Goal: Task Accomplishment & Management: Complete application form

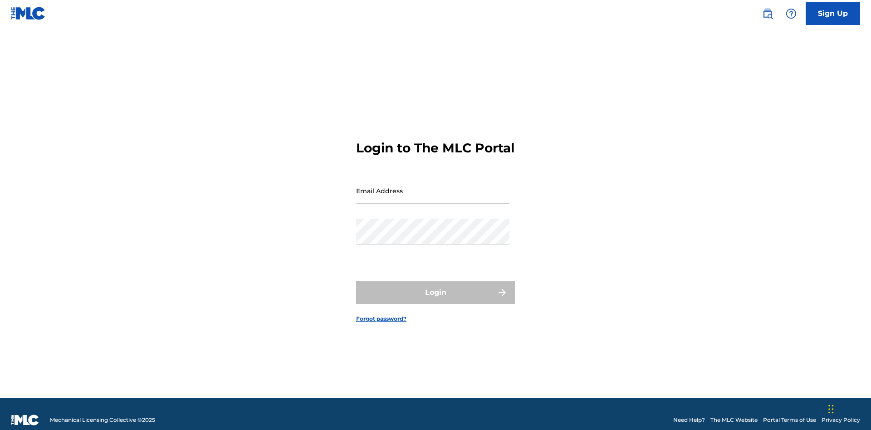
scroll to position [12, 0]
click at [433, 186] on input "Email Address" at bounding box center [432, 191] width 153 height 26
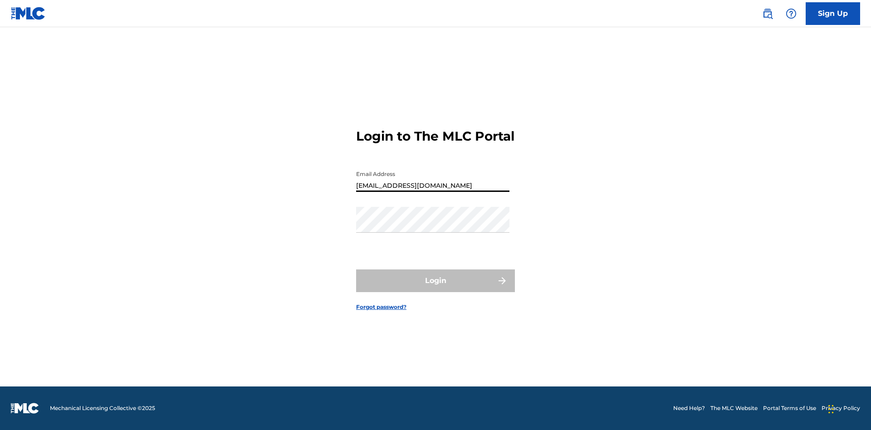
type input "Duke.McTesterson@gmail.com"
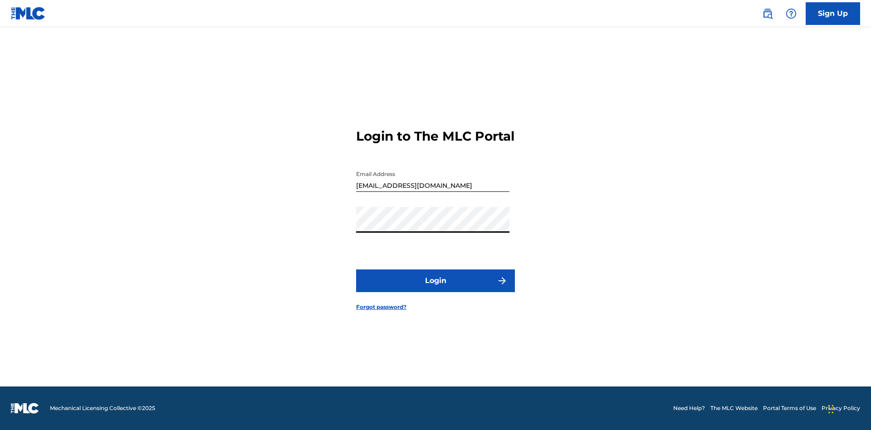
click at [435, 288] on button "Login" at bounding box center [435, 280] width 159 height 23
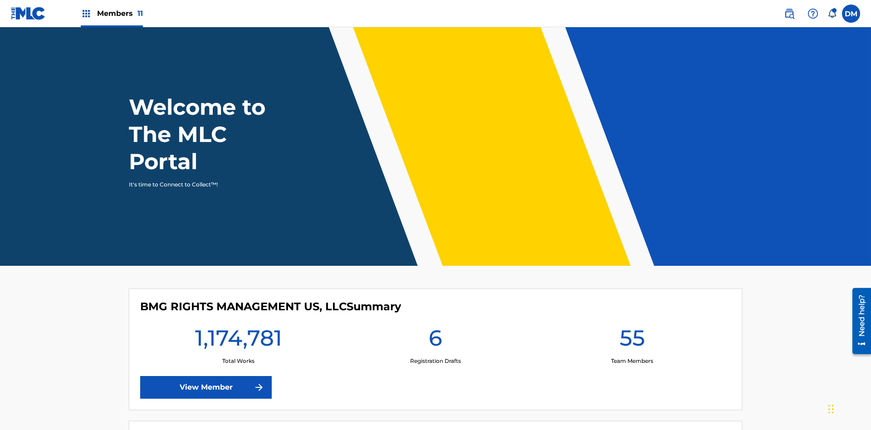
scroll to position [39, 0]
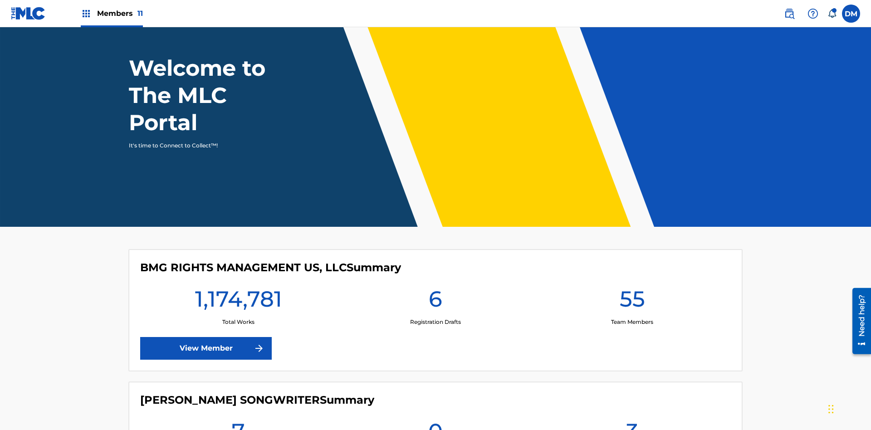
click at [112, 13] on span "Members 11" at bounding box center [120, 13] width 46 height 10
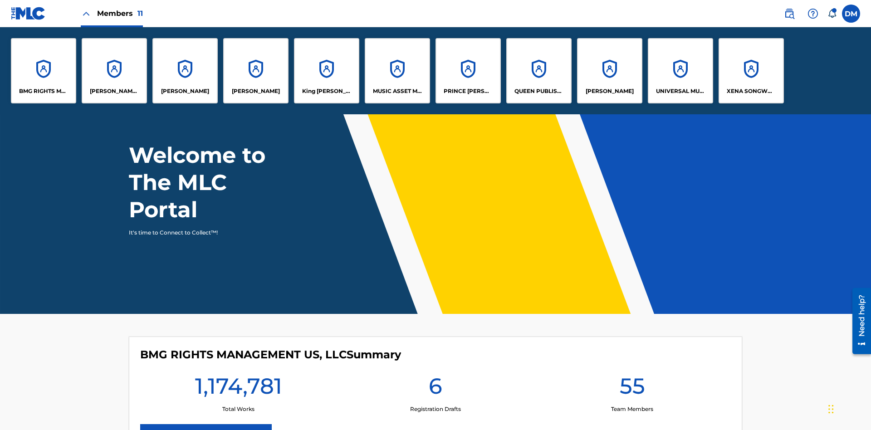
scroll to position [0, 0]
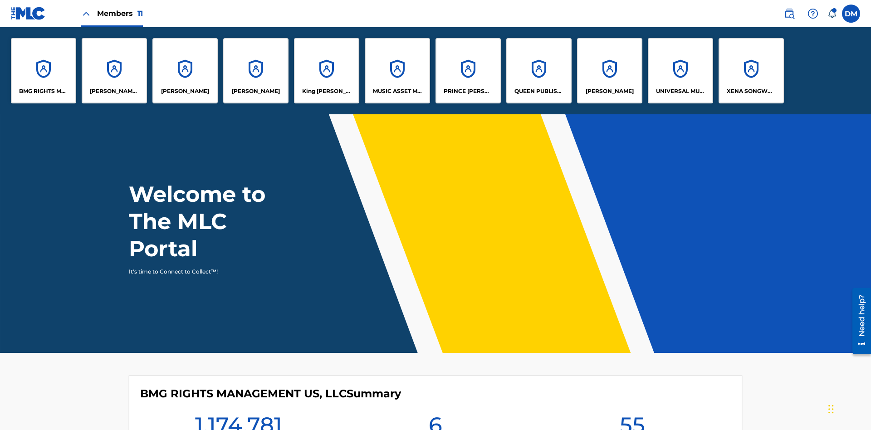
click at [680, 91] on p "UNIVERSAL MUSIC PUB GROUP" at bounding box center [680, 91] width 49 height 8
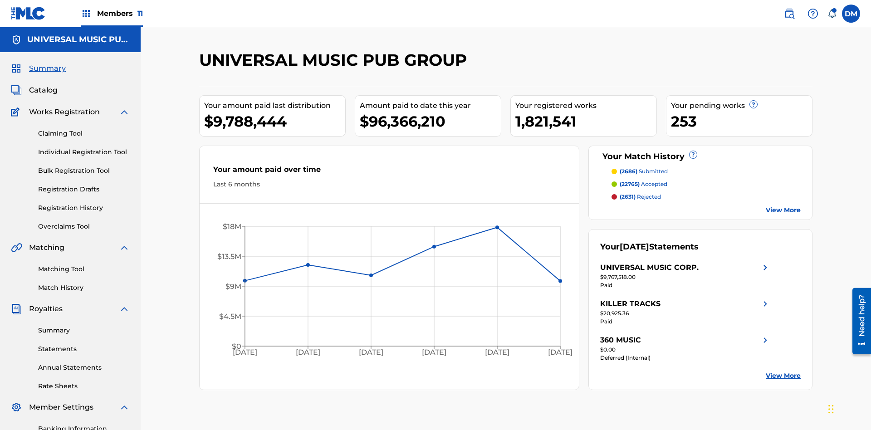
click at [84, 147] on link "Individual Registration Tool" at bounding box center [84, 152] width 92 height 10
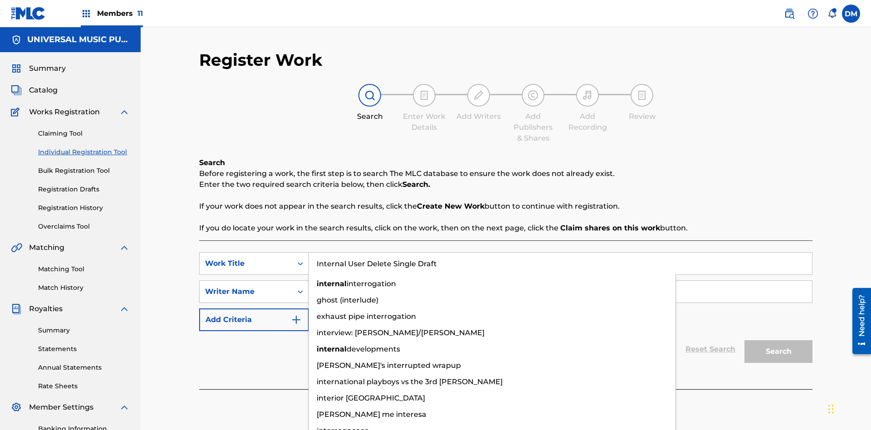
type input "Internal User Delete Single Draft"
click at [560, 281] on input "Search Form" at bounding box center [560, 292] width 503 height 22
type input "Test"
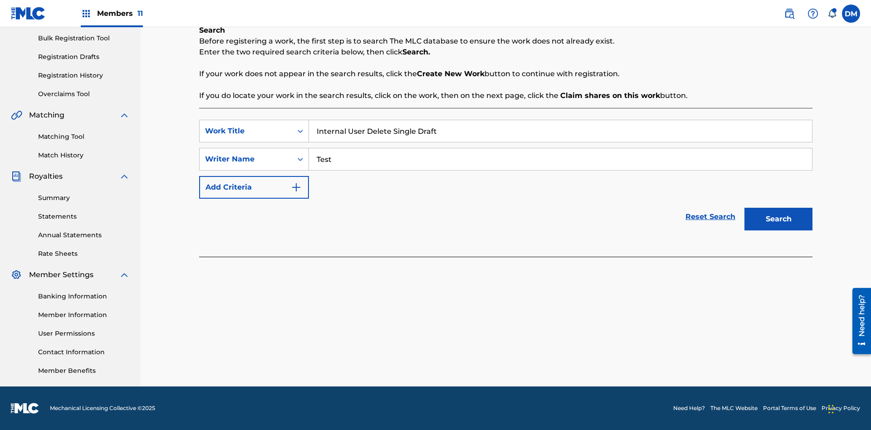
click at [778, 219] on button "Search" at bounding box center [778, 219] width 68 height 23
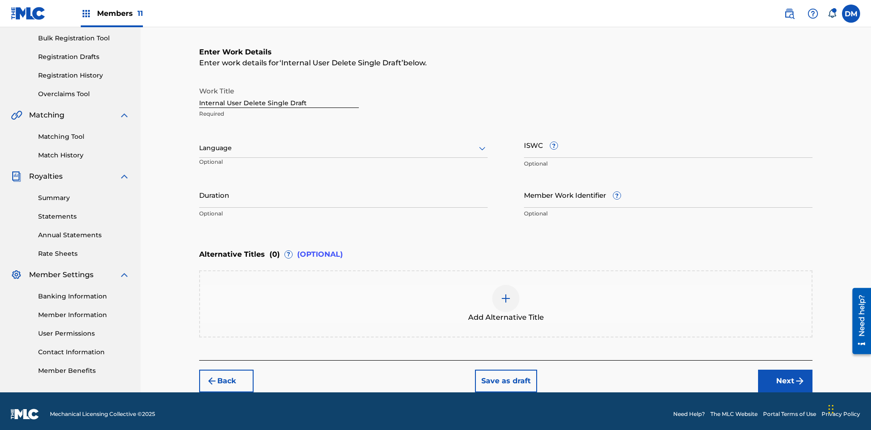
click at [279, 89] on input "Internal User Delete Single Draft" at bounding box center [279, 95] width 160 height 26
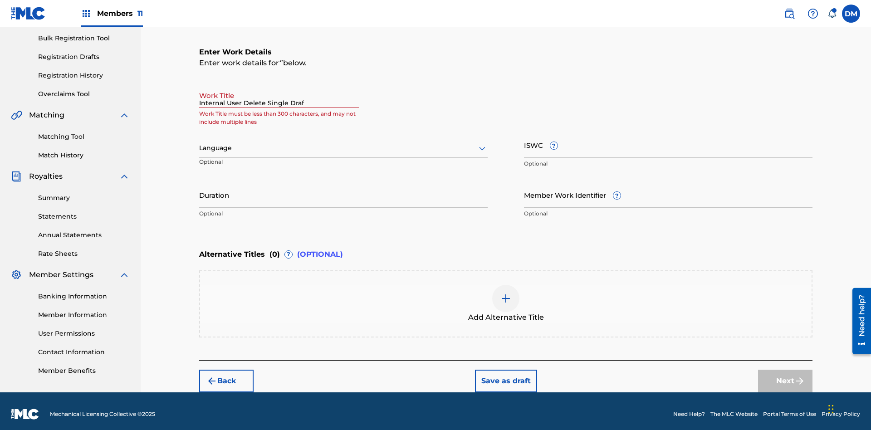
type input "Internal User Delete Single Draft"
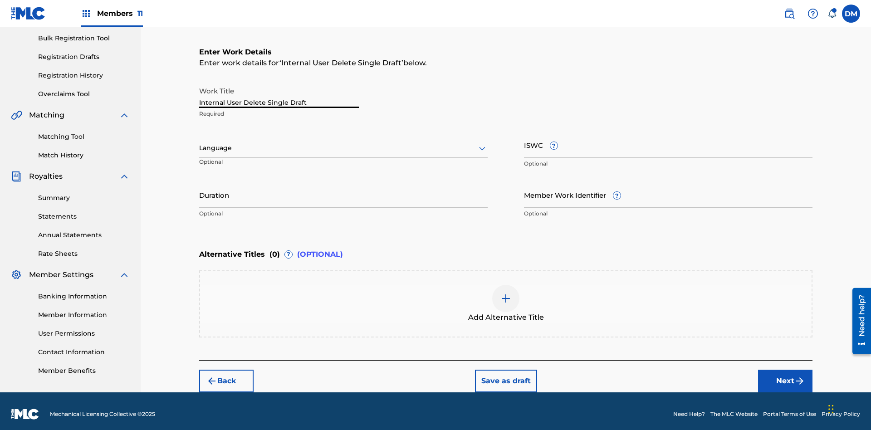
click at [505, 375] on button "Save as draft" at bounding box center [506, 381] width 62 height 23
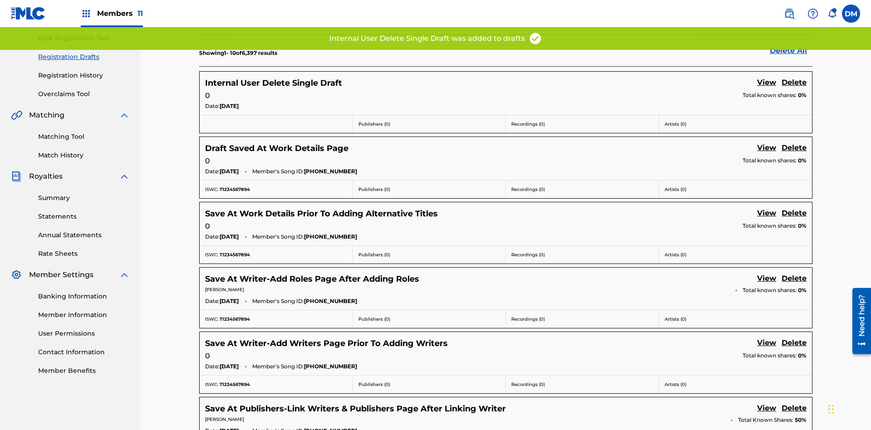
click at [851, 13] on label at bounding box center [851, 14] width 18 height 18
click at [851, 14] on input "DM Duke McTesterson duke.mctesterson@gmail.com Notification Preferences Profile…" at bounding box center [851, 14] width 0 height 0
click at [0, 0] on p "Log out" at bounding box center [0, 0] width 0 height 0
click at [851, 14] on input "DM Duke McTesterson duke.mctesterson@gmail.com Notification Preferences Profile…" at bounding box center [851, 14] width 0 height 0
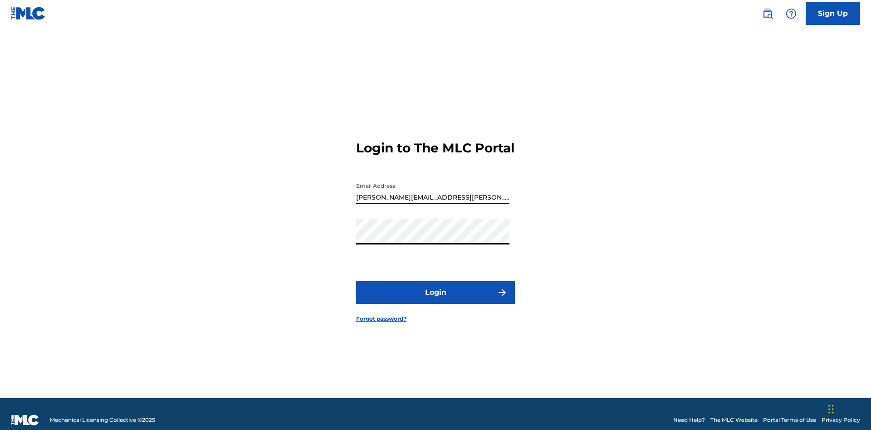
scroll to position [12, 0]
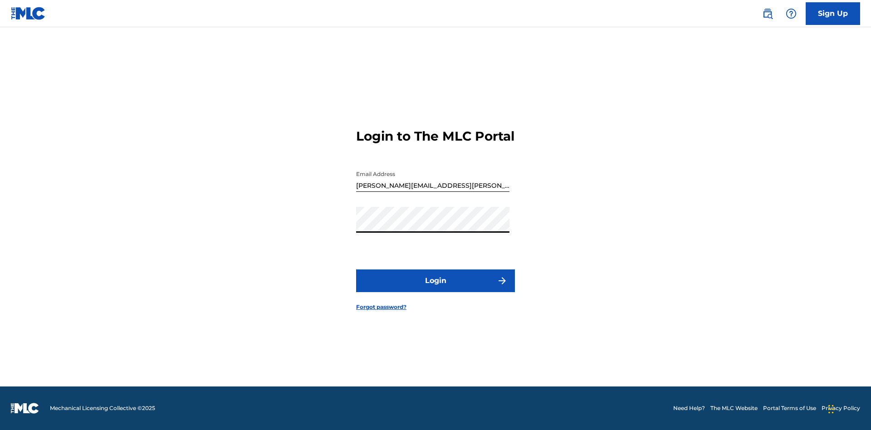
click at [435, 288] on button "Login" at bounding box center [435, 280] width 159 height 23
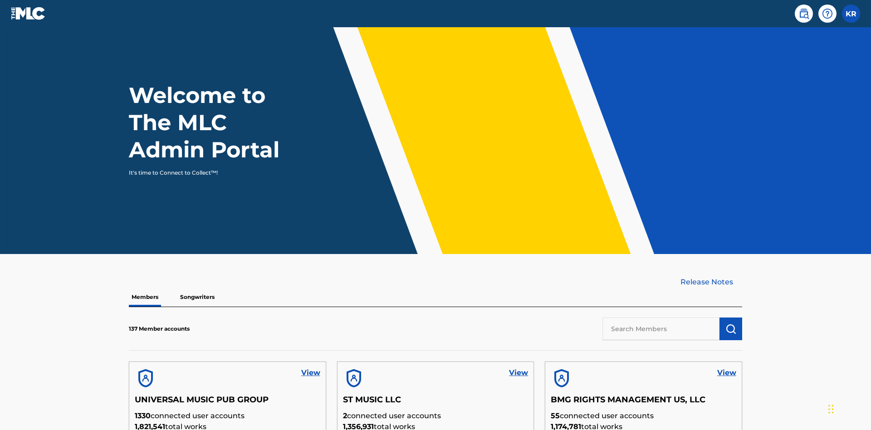
click at [661, 318] on input "text" at bounding box center [660, 329] width 117 height 23
click at [731, 323] on img "submit" at bounding box center [730, 328] width 11 height 11
